Goal: Check status: Check status

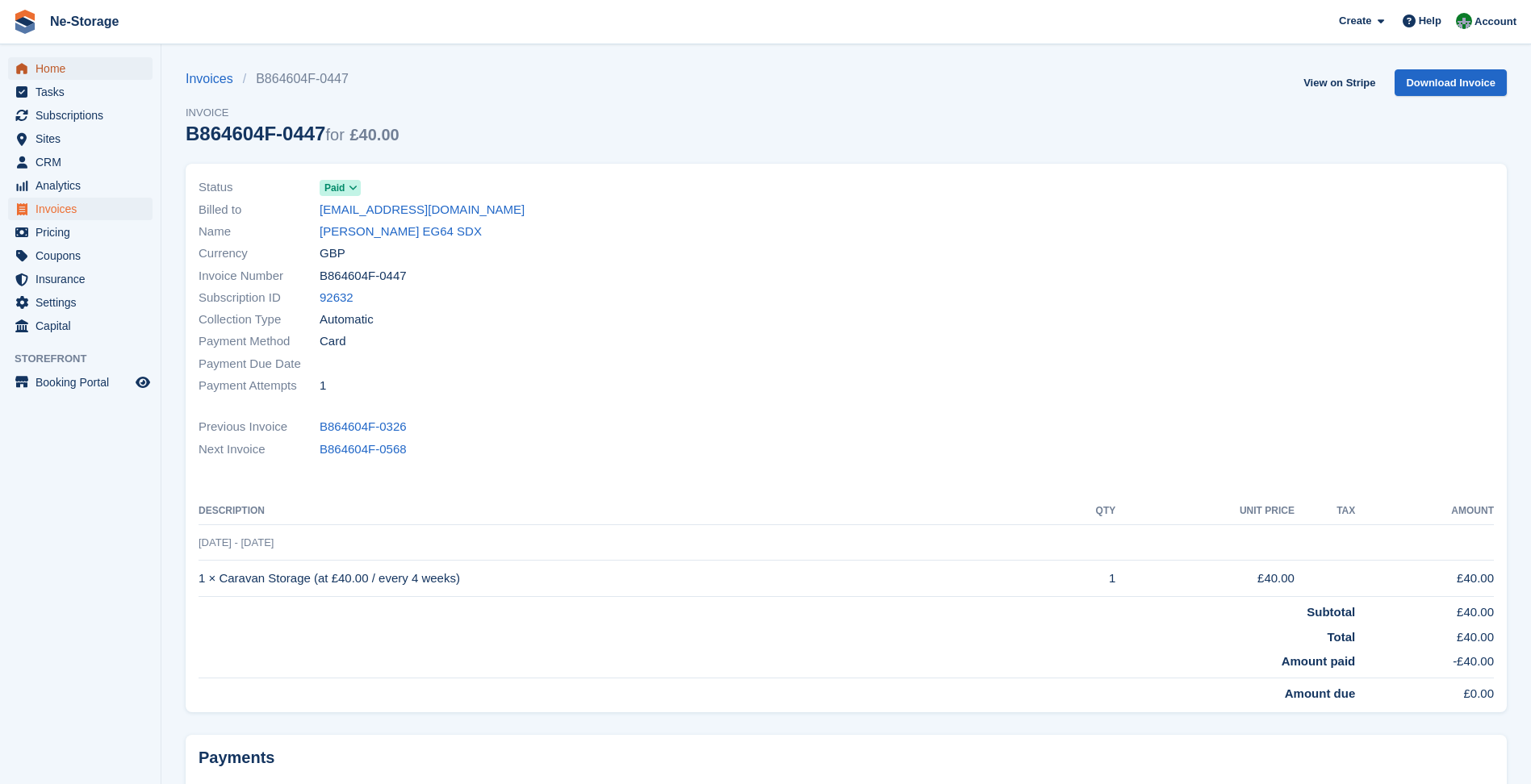
click at [66, 67] on span "Home" at bounding box center [84, 68] width 97 height 22
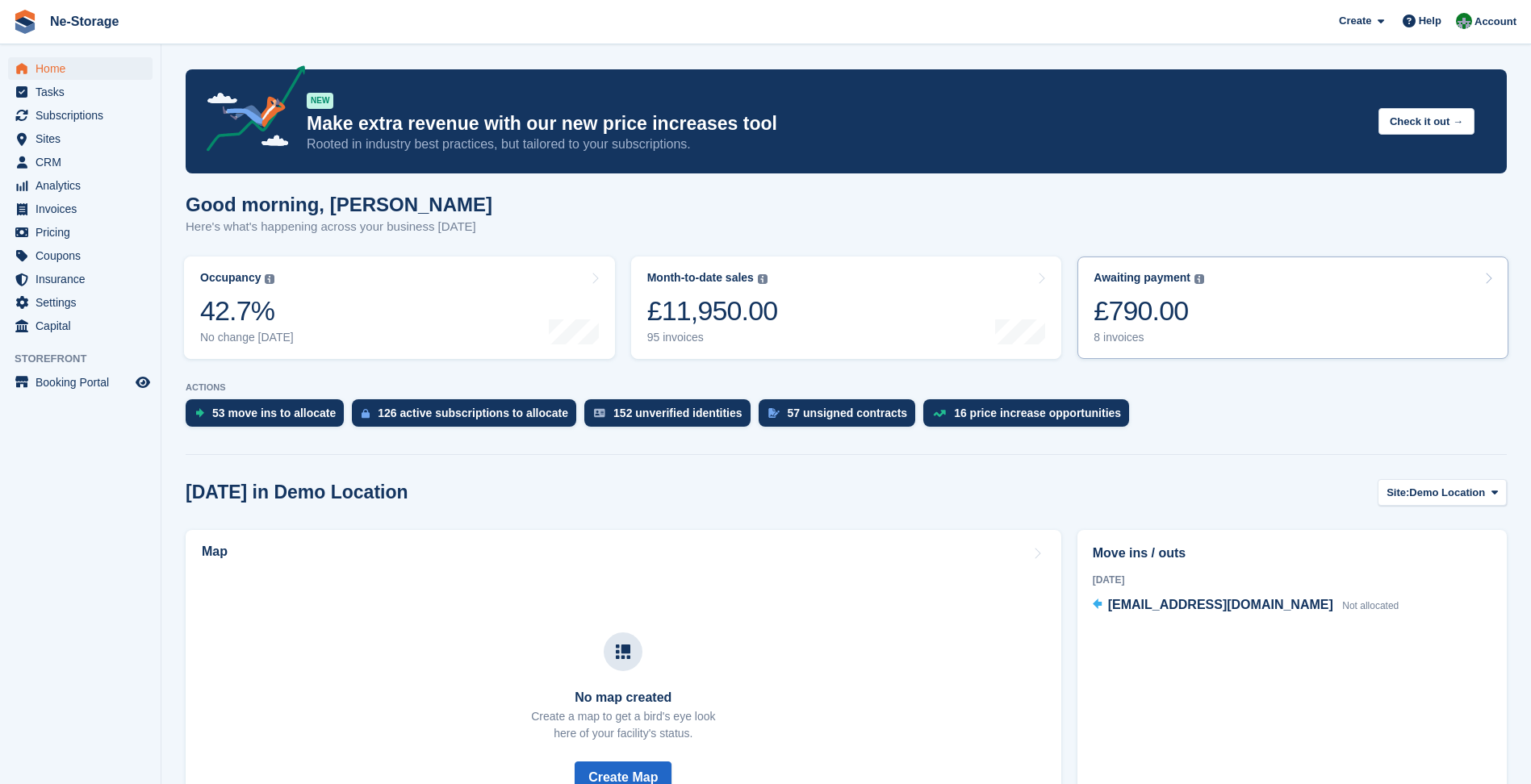
click at [1150, 300] on div "£790.00" at bounding box center [1149, 311] width 111 height 33
